Goal: Transaction & Acquisition: Purchase product/service

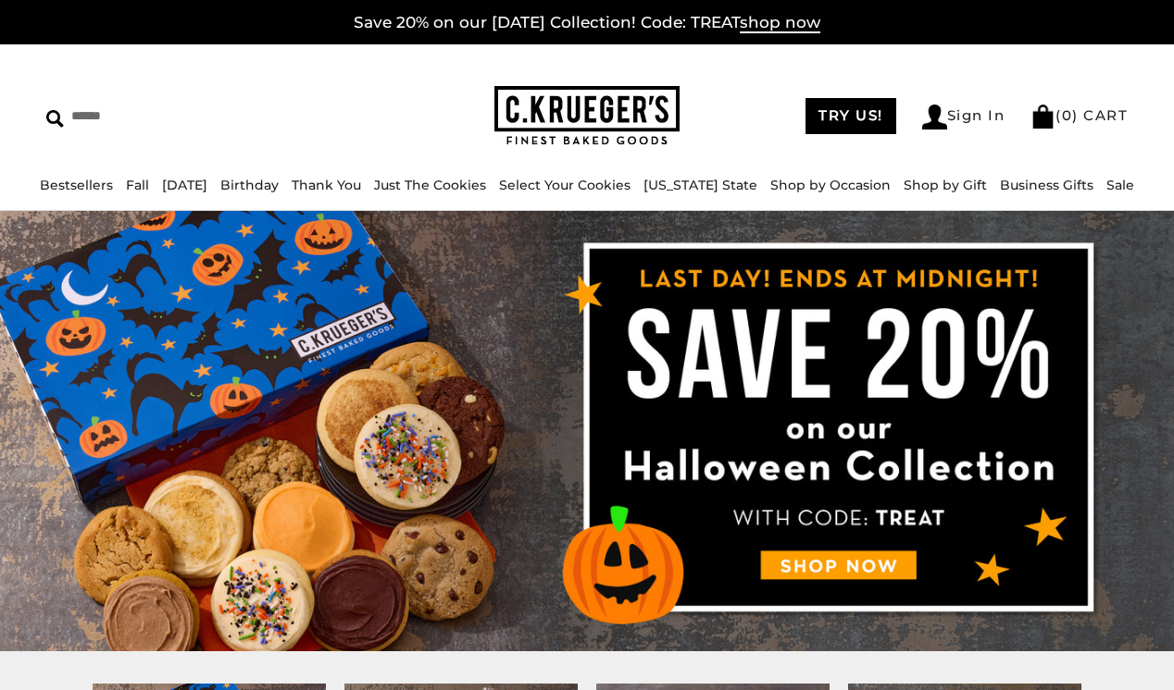
click at [833, 564] on img at bounding box center [587, 431] width 1174 height 441
click at [819, 570] on img at bounding box center [587, 431] width 1174 height 441
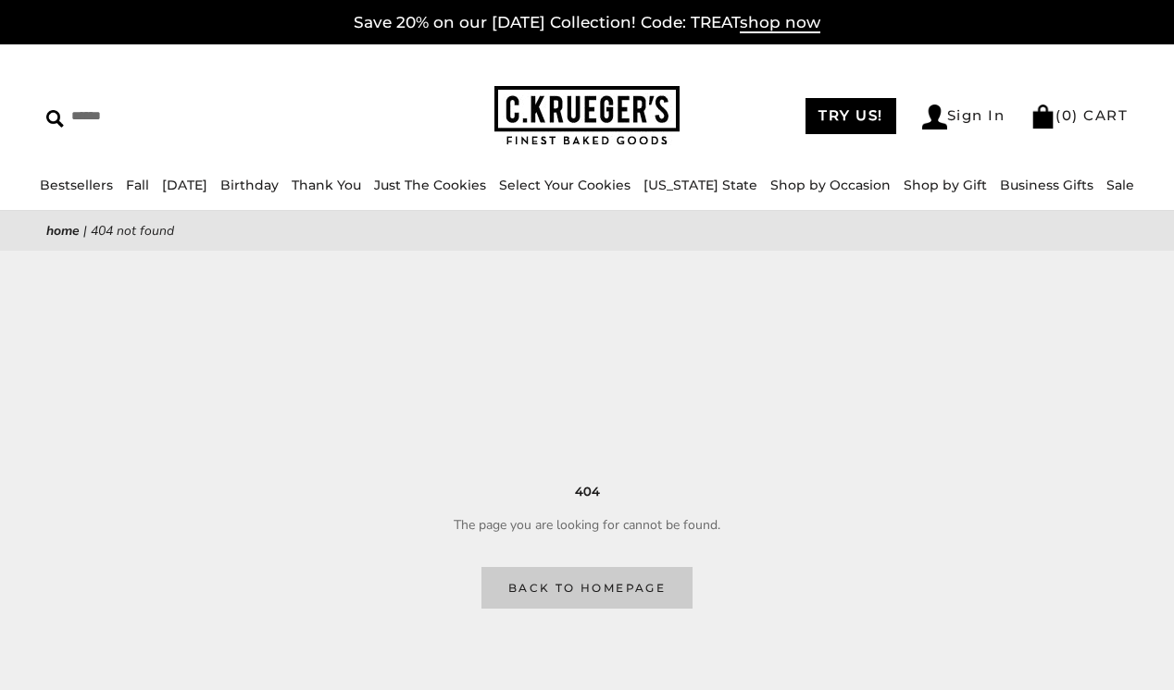
click at [630, 577] on link "Back to homepage" at bounding box center [586, 588] width 211 height 42
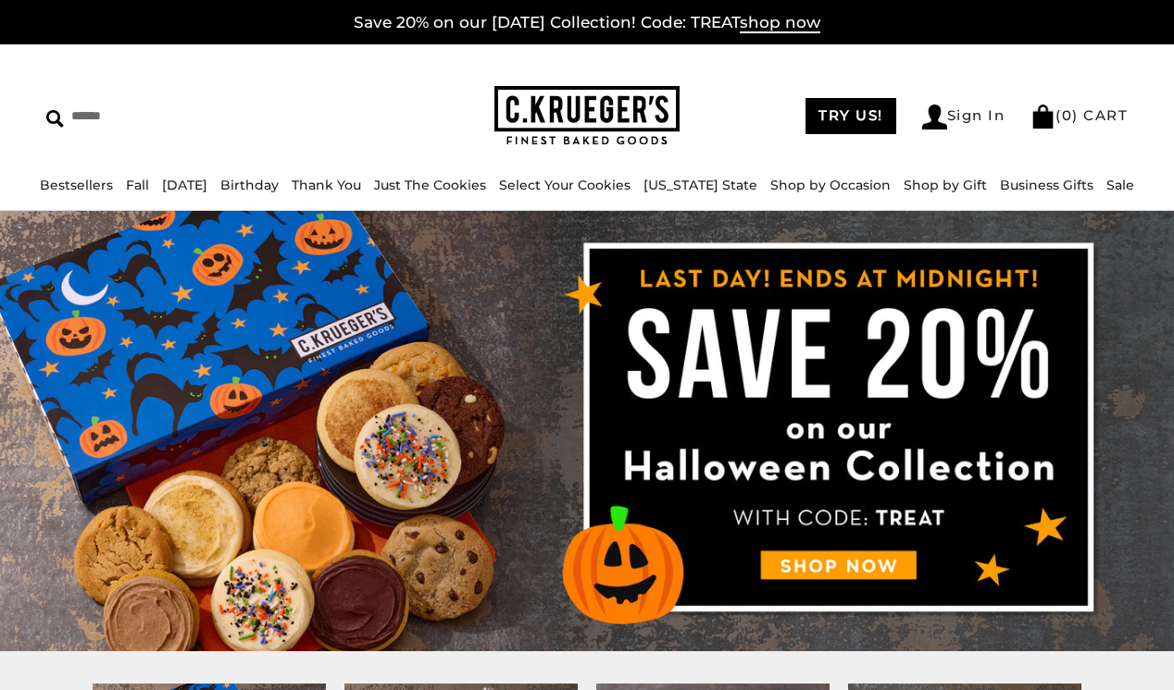
click at [813, 563] on img at bounding box center [587, 431] width 1174 height 441
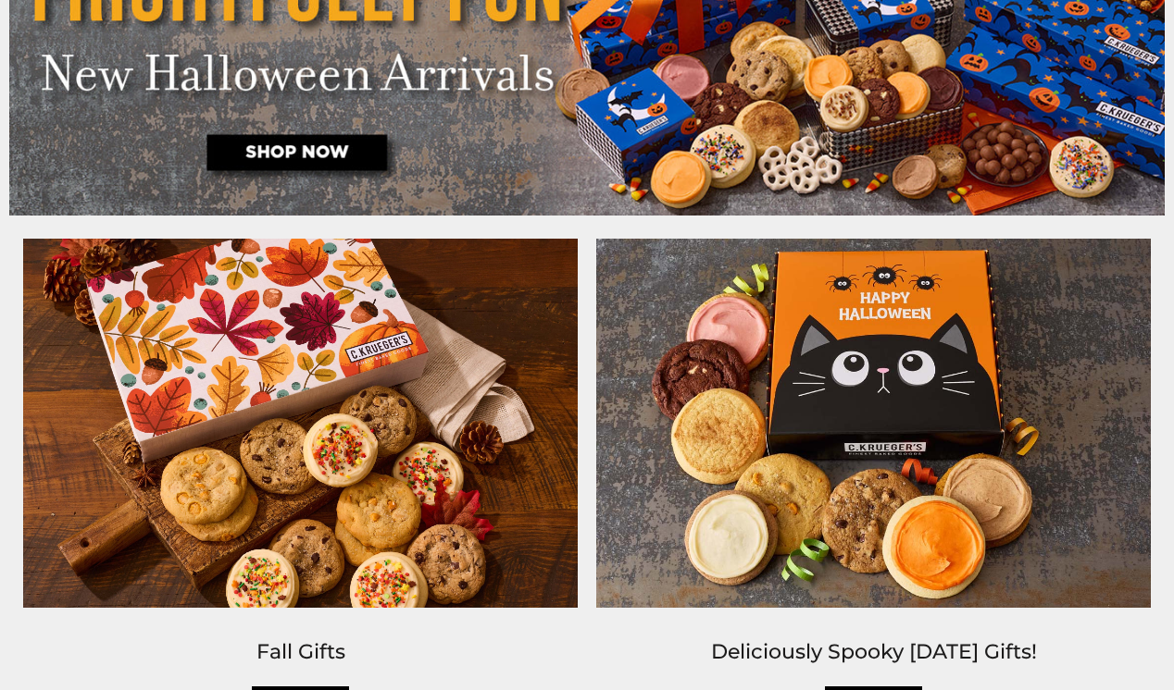
scroll to position [901, 0]
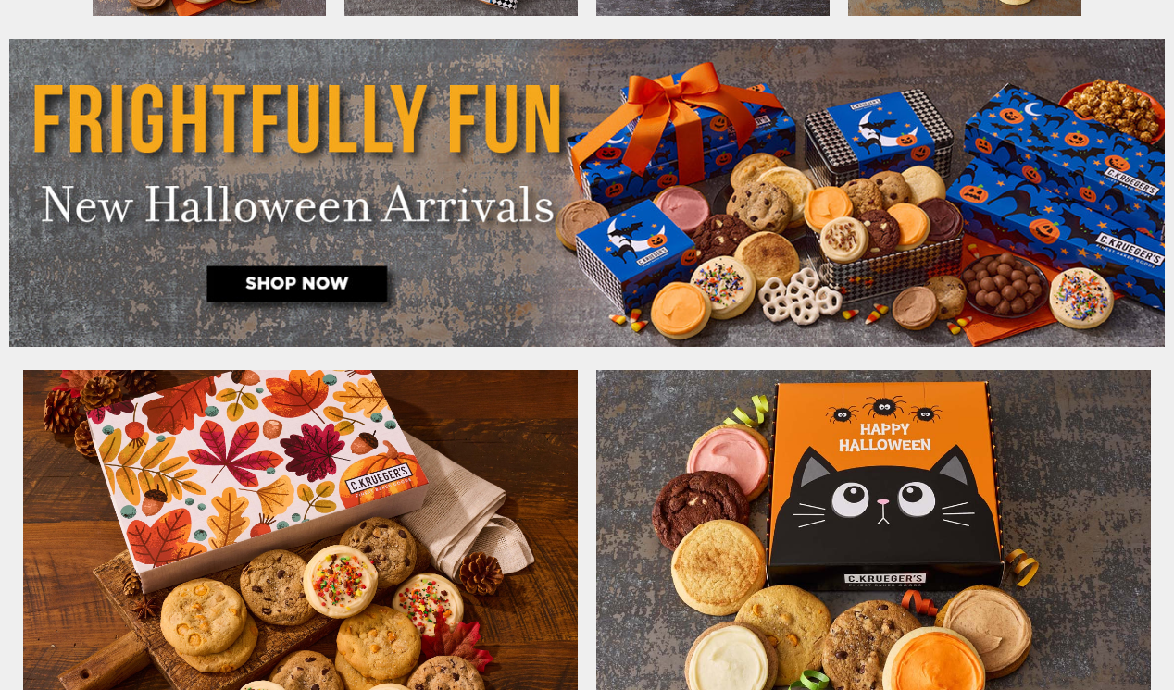
click at [287, 280] on img at bounding box center [586, 193] width 1155 height 308
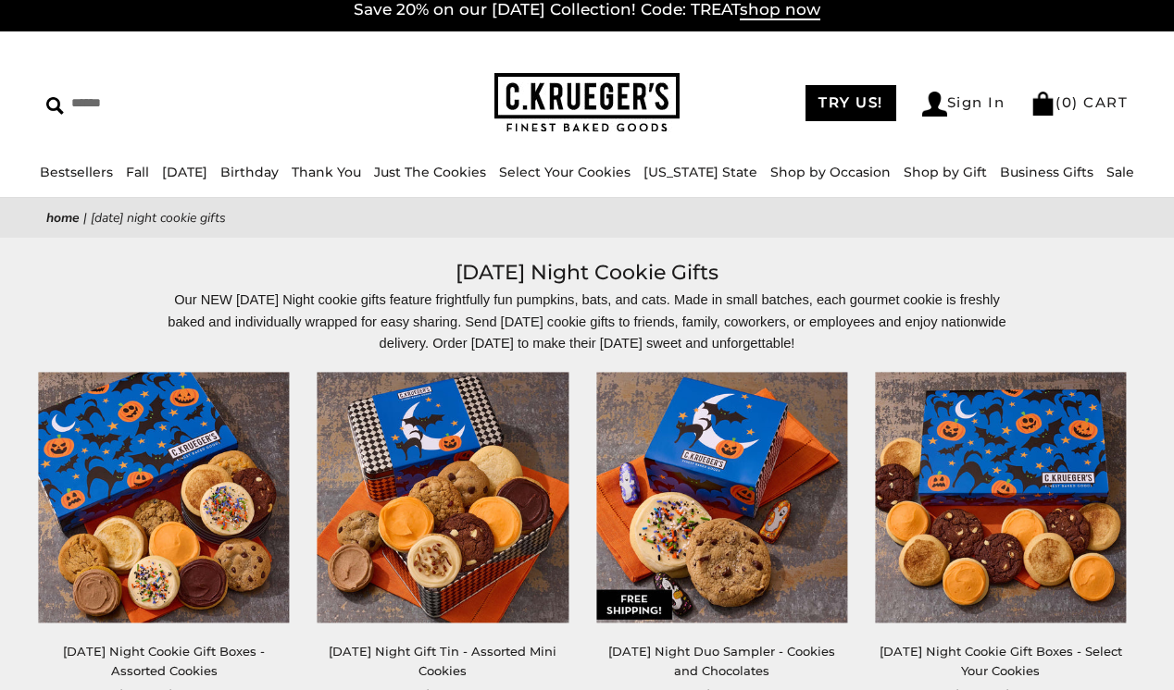
scroll to position [19, 0]
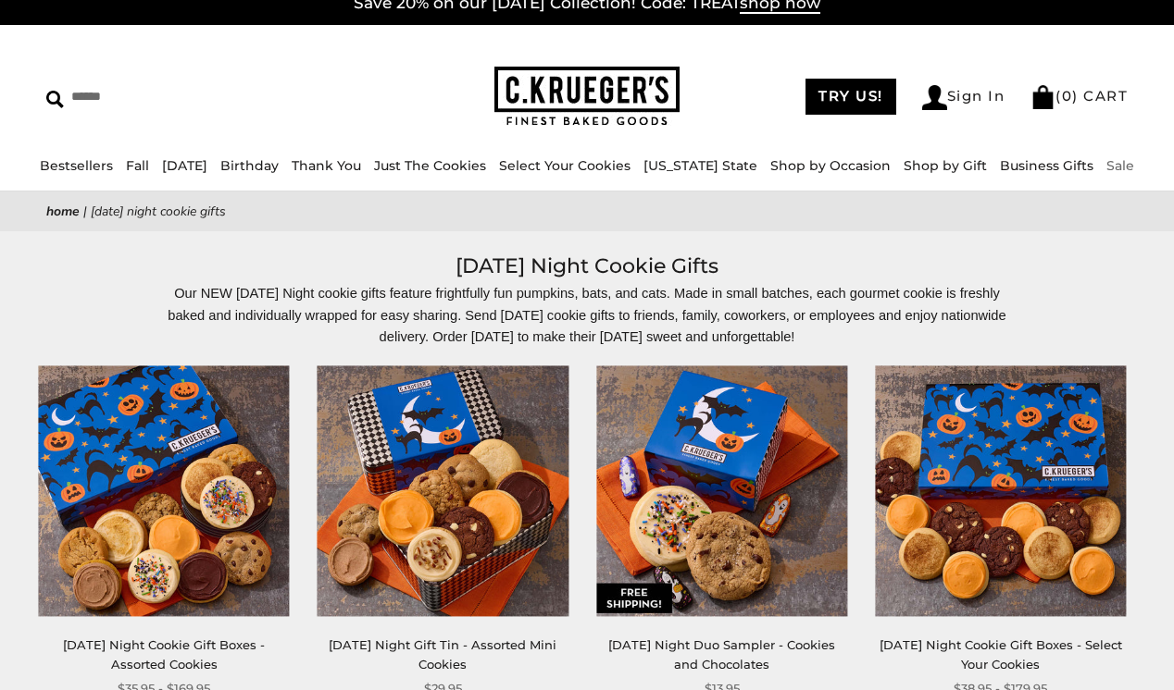
click at [1106, 165] on link "Sale" at bounding box center [1120, 165] width 28 height 17
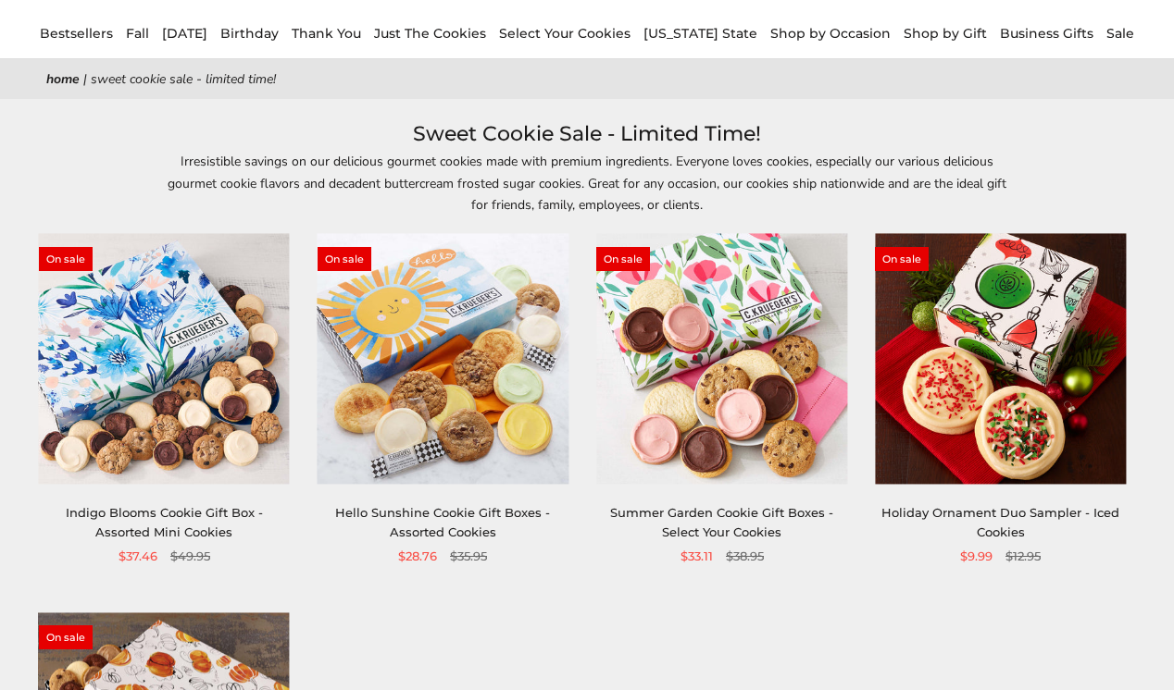
scroll to position [154, 0]
